Goal: Task Accomplishment & Management: Manage account settings

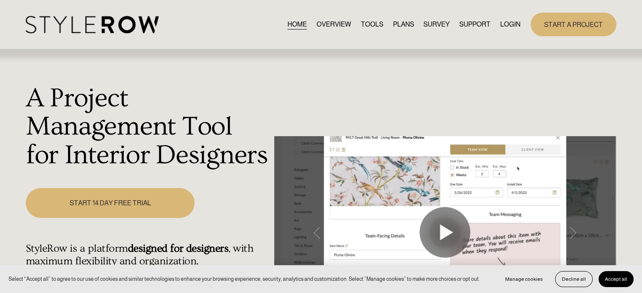
click at [510, 22] on link "LOGIN" at bounding box center [510, 24] width 20 height 11
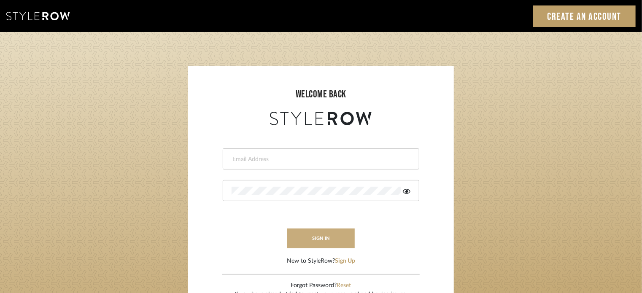
type input "[EMAIL_ADDRESS][PERSON_NAME][DOMAIN_NAME]"
click at [323, 230] on button "sign in" at bounding box center [321, 239] width 68 height 20
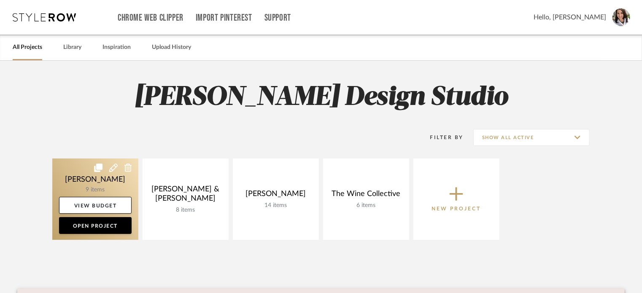
click at [109, 175] on link at bounding box center [95, 199] width 86 height 81
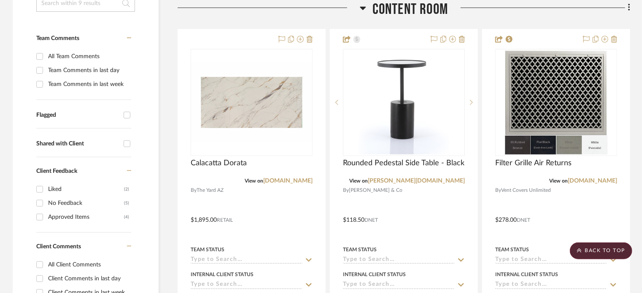
scroll to position [202, 0]
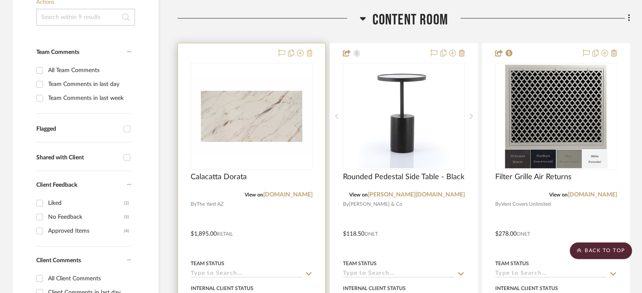
click at [310, 53] on icon at bounding box center [310, 53] width 6 height 7
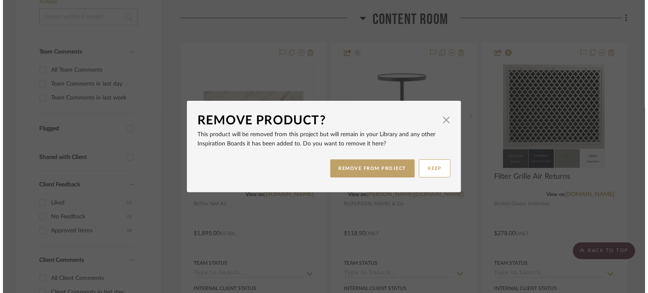
scroll to position [0, 0]
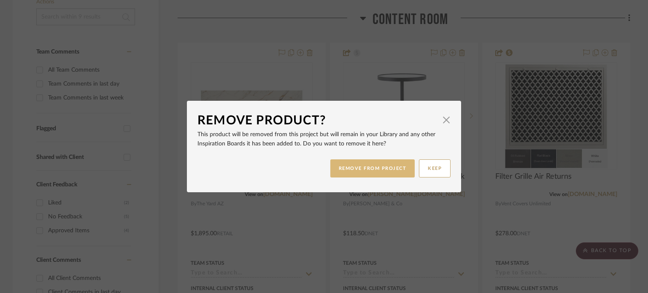
click at [359, 170] on button "REMOVE FROM PROJECT" at bounding box center [373, 169] width 85 height 18
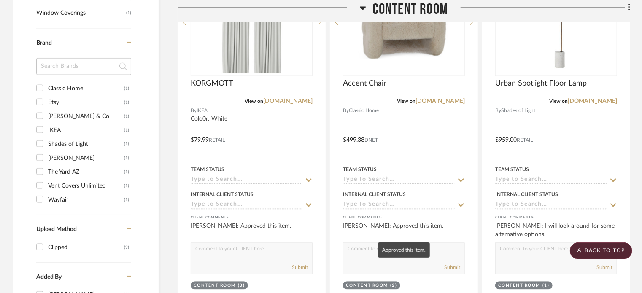
scroll to position [656, 0]
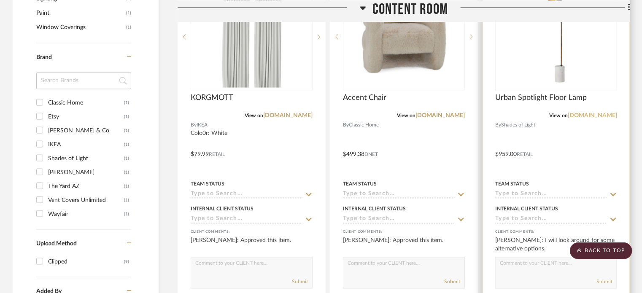
click at [591, 113] on link "shadesoflight.com" at bounding box center [592, 116] width 49 height 6
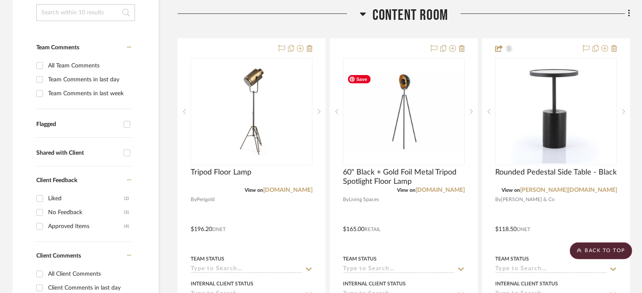
scroll to position [169, 0]
